Goal: Task Accomplishment & Management: Manage account settings

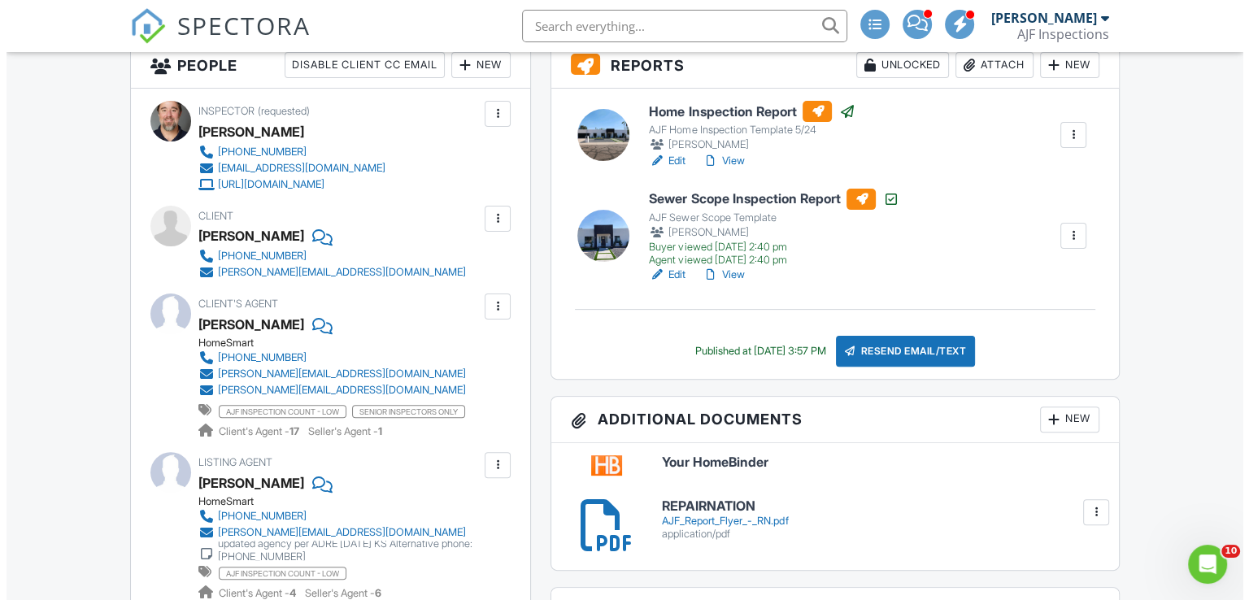
scroll to position [426, 0]
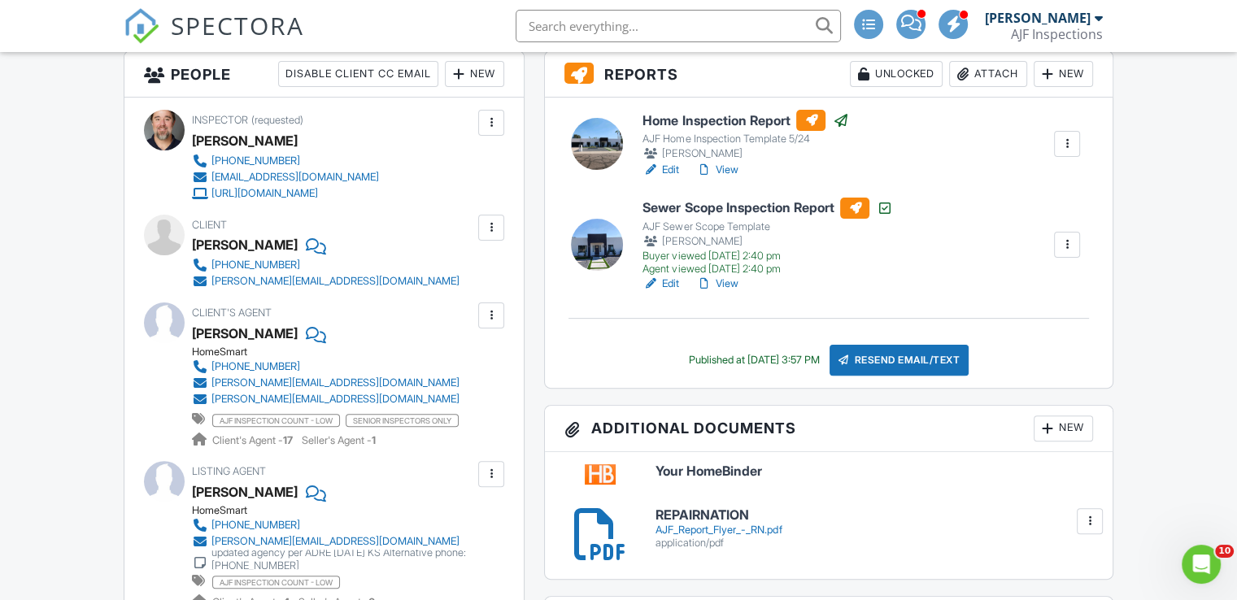
click at [1001, 72] on div "Attach" at bounding box center [988, 74] width 78 height 26
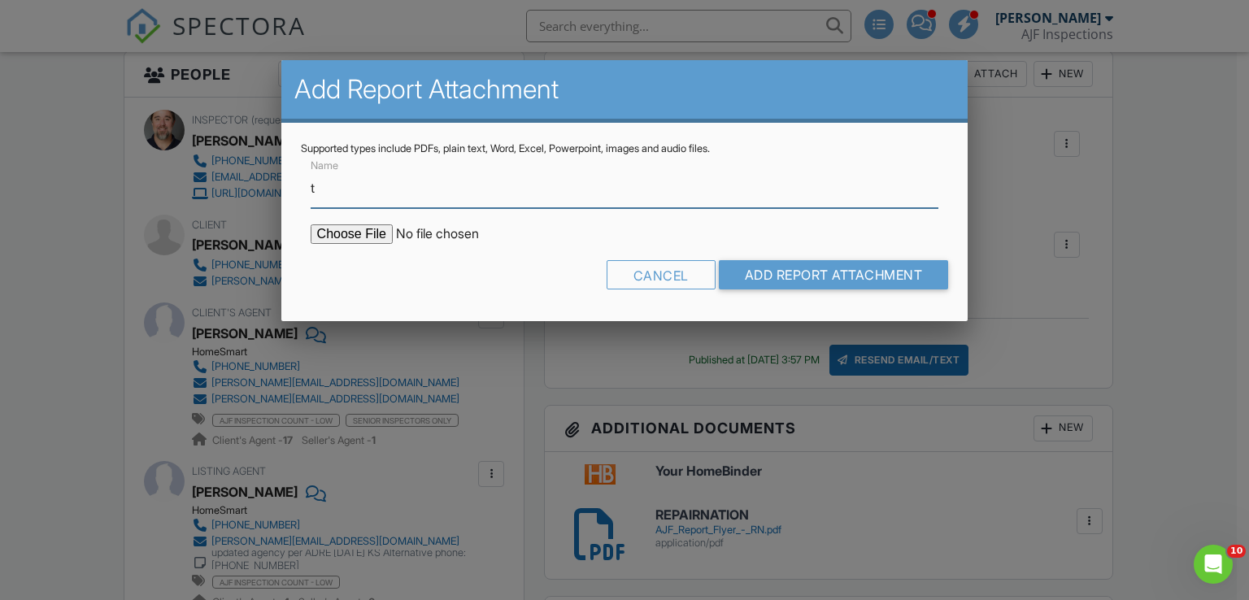
type input "termite"
click at [371, 242] on input "file" at bounding box center [449, 234] width 277 height 20
type input "C:\fakepath\Sent_WDIIR Inspection NO Evide - 2025-08-27T205941.704.pdf"
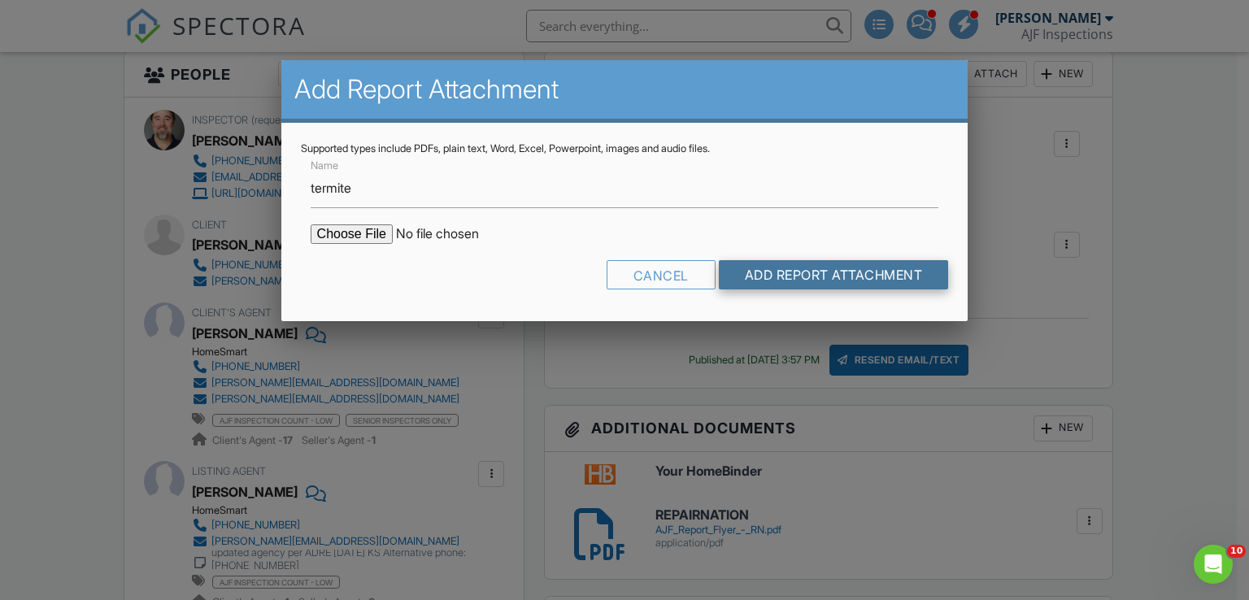
click at [804, 272] on input "Add Report Attachment" at bounding box center [834, 274] width 230 height 29
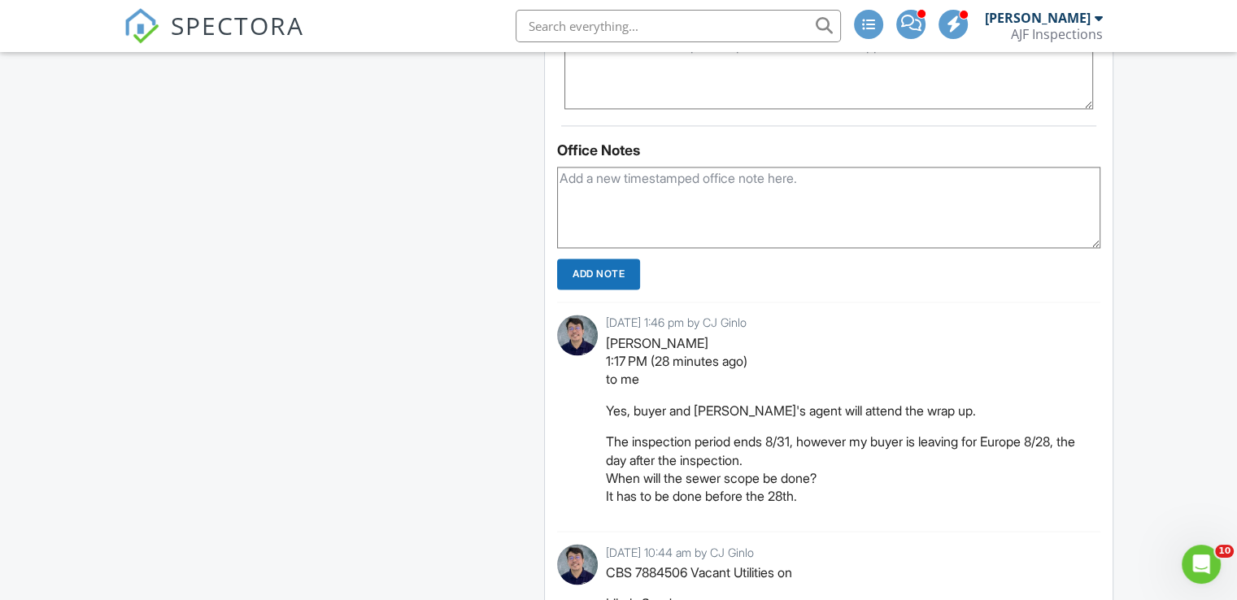
scroll to position [2656, 0]
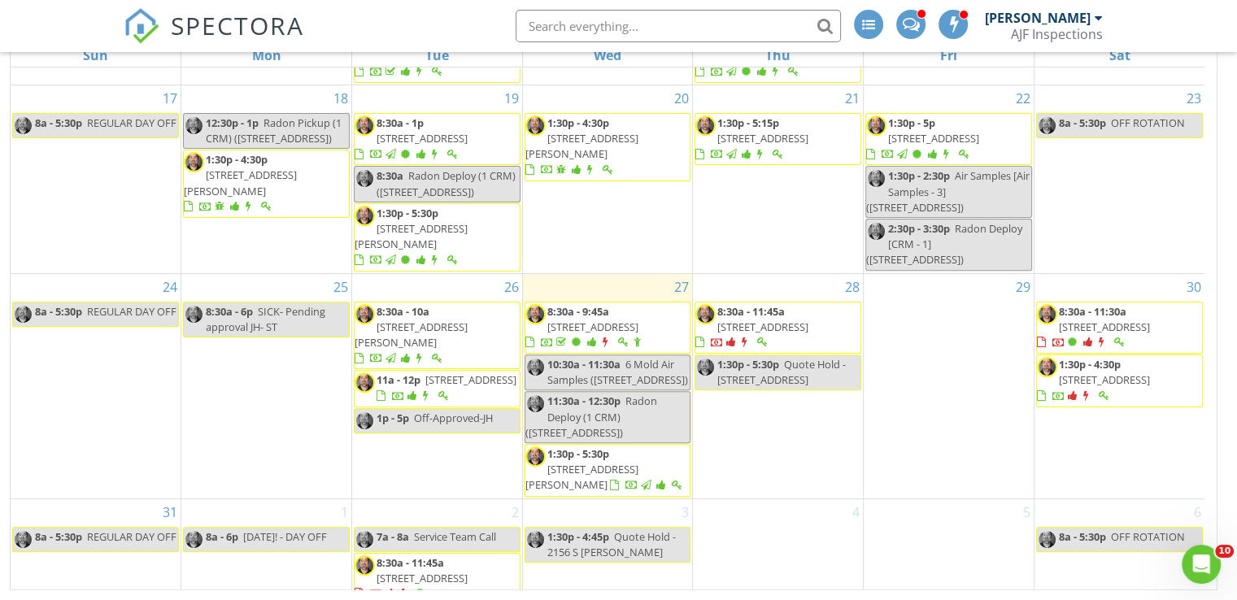
scroll to position [609, 0]
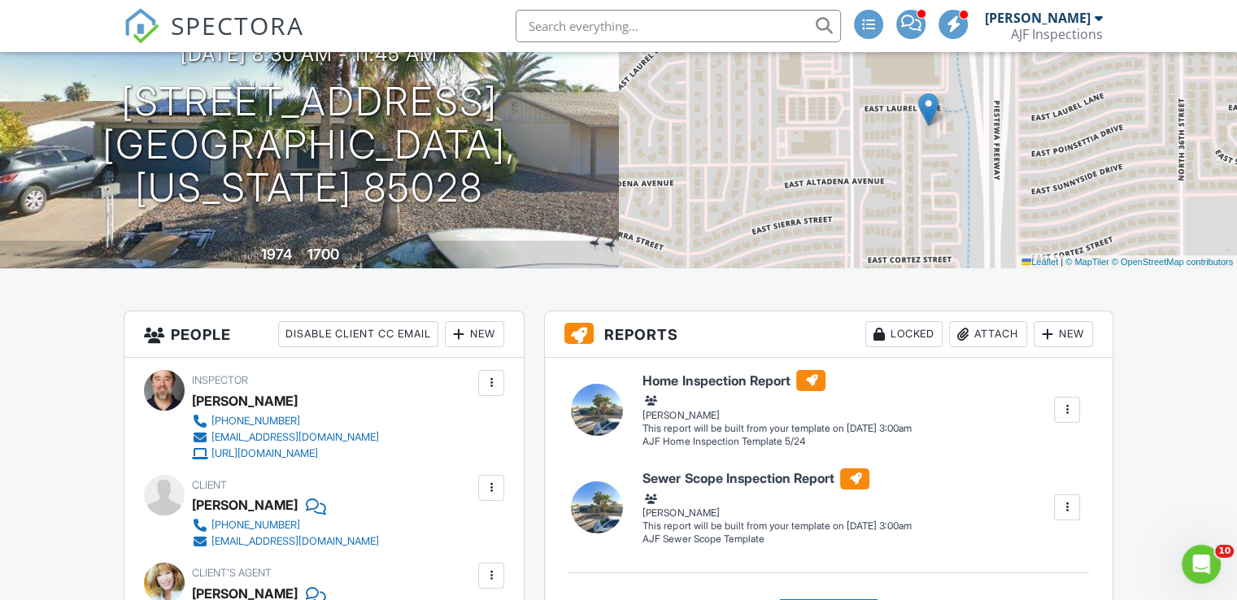
scroll to position [137, 0]
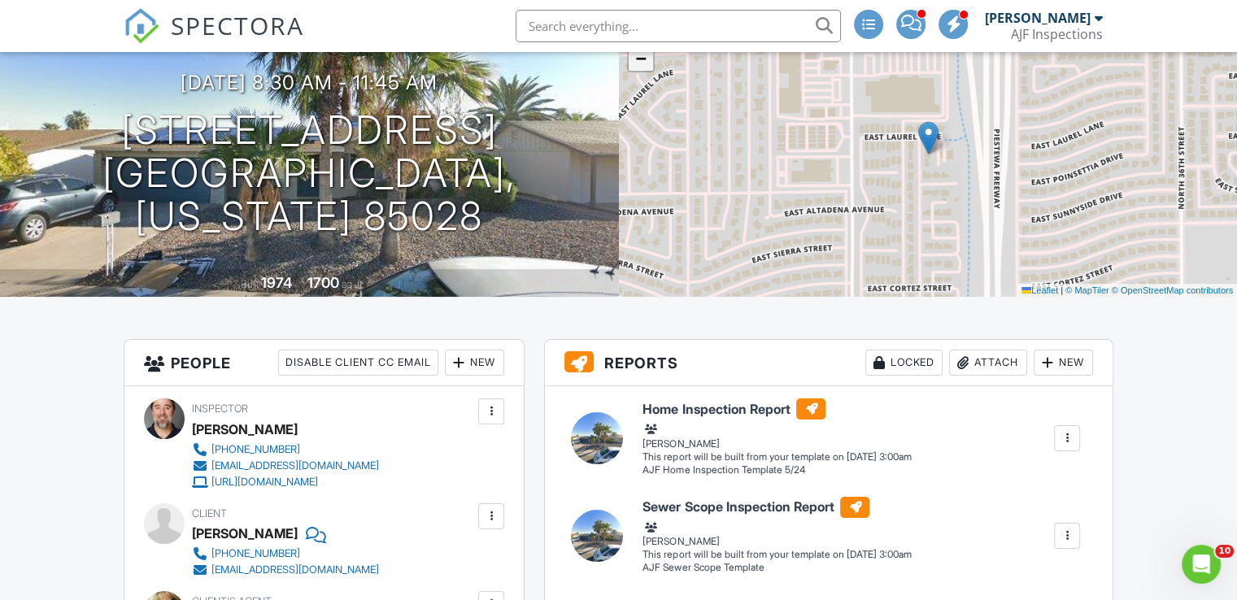
click at [646, 64] on link "−" at bounding box center [641, 58] width 24 height 24
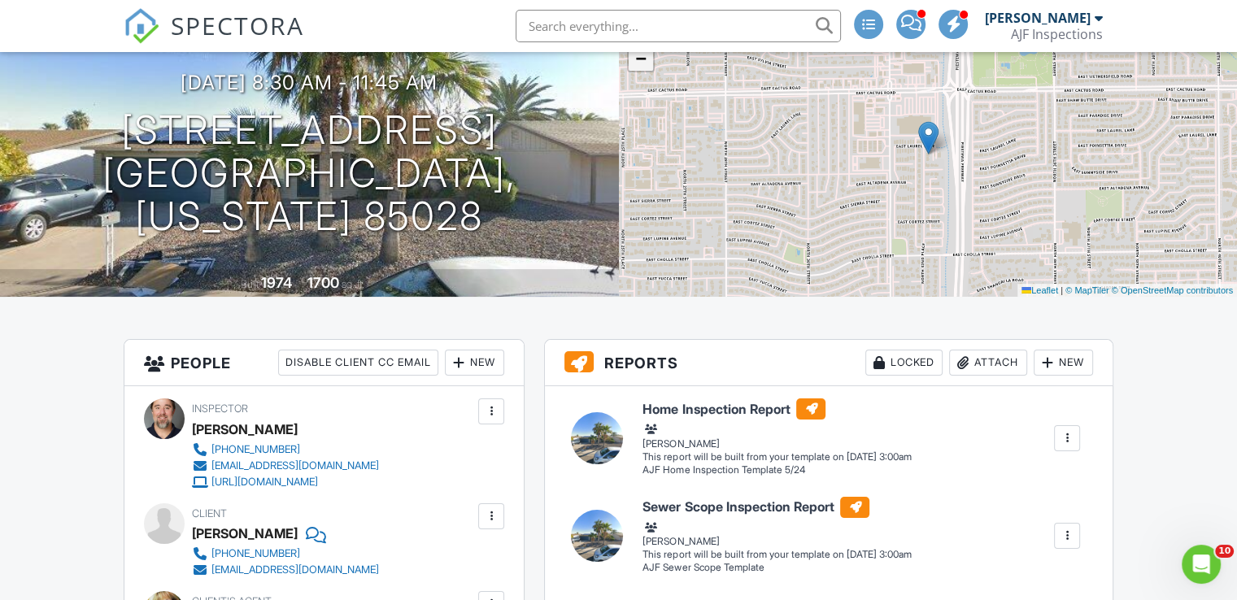
click at [646, 64] on link "−" at bounding box center [641, 58] width 24 height 24
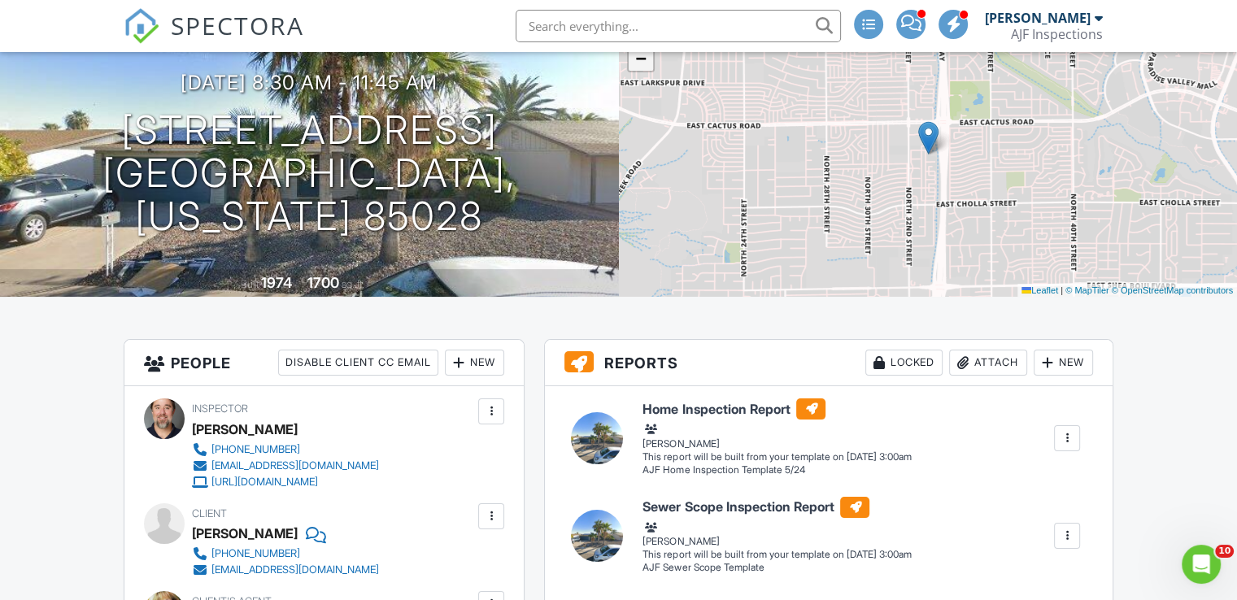
click at [646, 64] on link "−" at bounding box center [641, 58] width 24 height 24
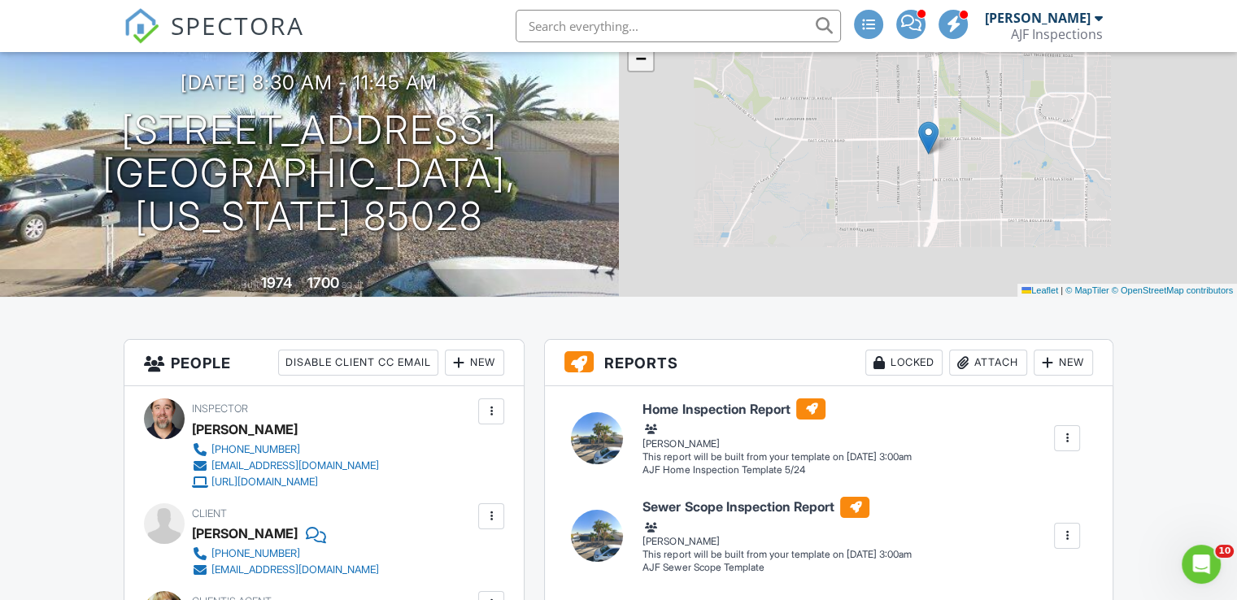
click at [646, 64] on link "−" at bounding box center [641, 58] width 24 height 24
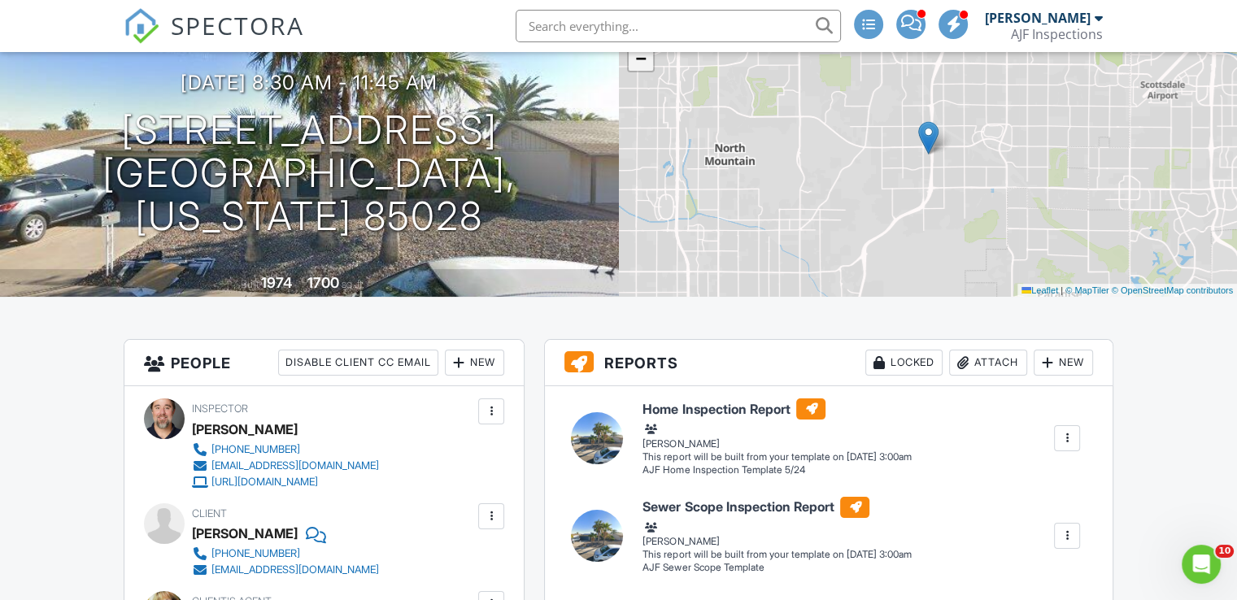
click at [646, 64] on link "−" at bounding box center [641, 58] width 24 height 24
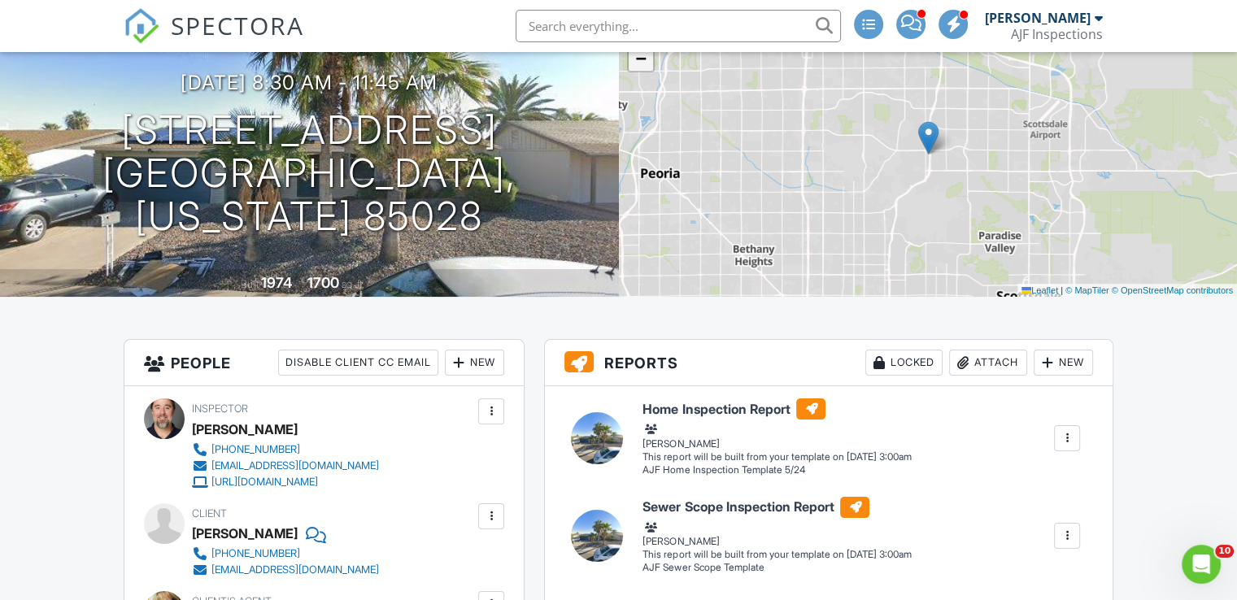
click at [646, 64] on link "−" at bounding box center [641, 58] width 24 height 24
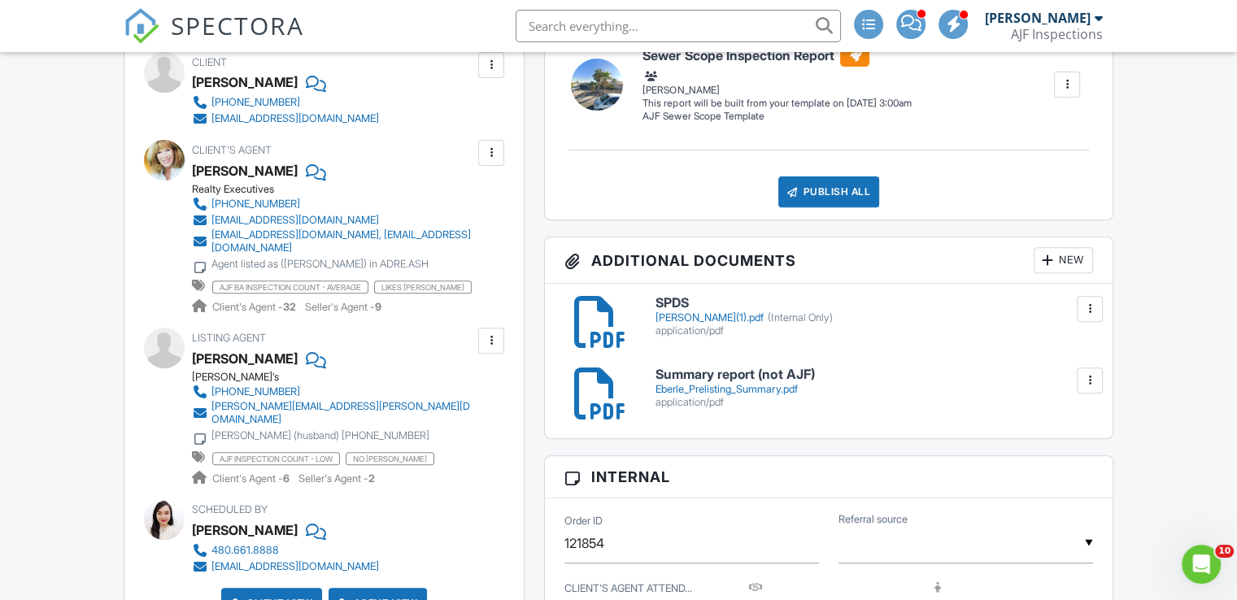
scroll to position [554, 0]
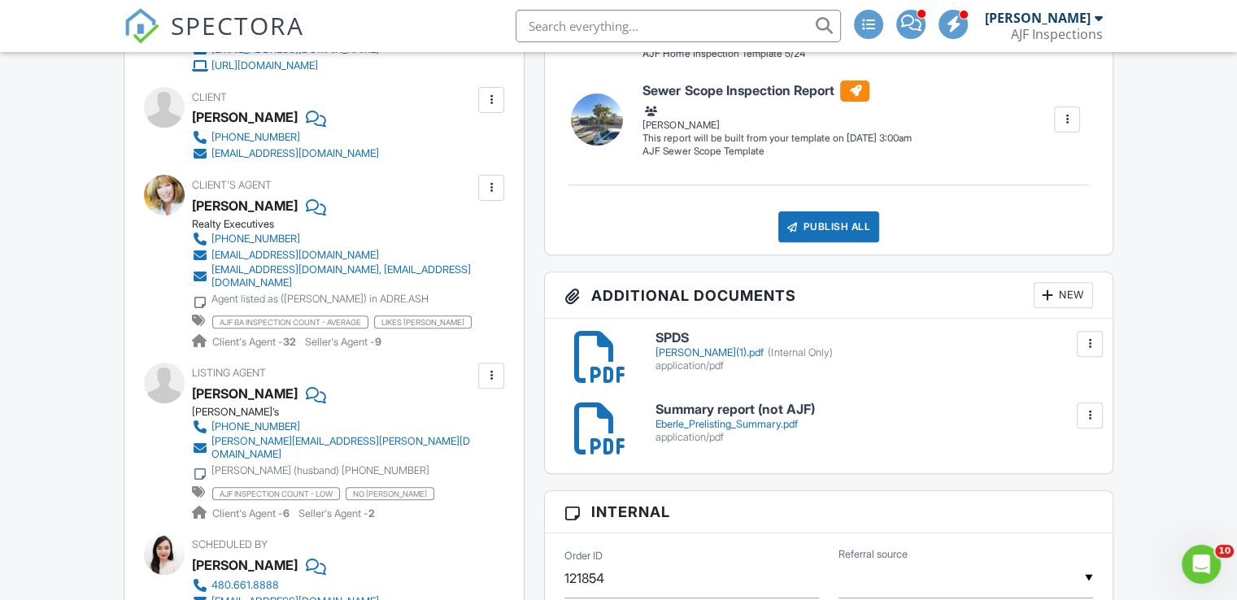
click at [599, 425] on div at bounding box center [600, 429] width 52 height 52
click at [593, 355] on div at bounding box center [600, 357] width 52 height 52
